Goal: Task Accomplishment & Management: Use online tool/utility

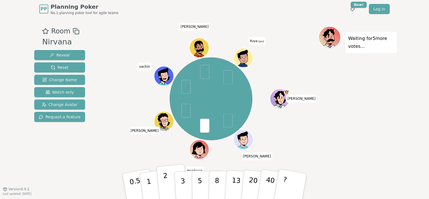
click at [164, 187] on button "2" at bounding box center [172, 186] width 32 height 45
click at [151, 184] on button "1" at bounding box center [155, 185] width 33 height 45
click at [170, 181] on button "2" at bounding box center [172, 186] width 32 height 45
click at [166, 185] on p "2" at bounding box center [166, 186] width 7 height 31
click at [169, 183] on button "2" at bounding box center [172, 186] width 32 height 45
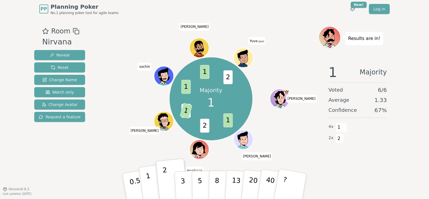
click at [146, 183] on button "1" at bounding box center [155, 185] width 33 height 45
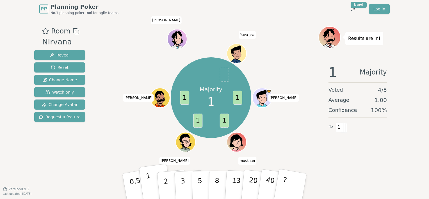
click at [150, 180] on button "1" at bounding box center [155, 185] width 33 height 45
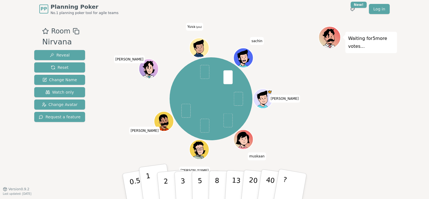
click at [149, 182] on p "1" at bounding box center [149, 186] width 8 height 31
click at [153, 185] on button "1" at bounding box center [155, 185] width 33 height 45
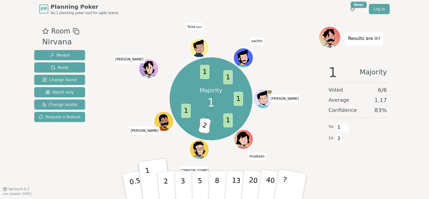
click at [127, 98] on div "Majority 1 1 1 1 2 1 1 1 Obulareddy muskaan Aanand aashish Lokesh Yuva (you) sa…" at bounding box center [211, 98] width 215 height 125
